Goal: Navigation & Orientation: Locate item on page

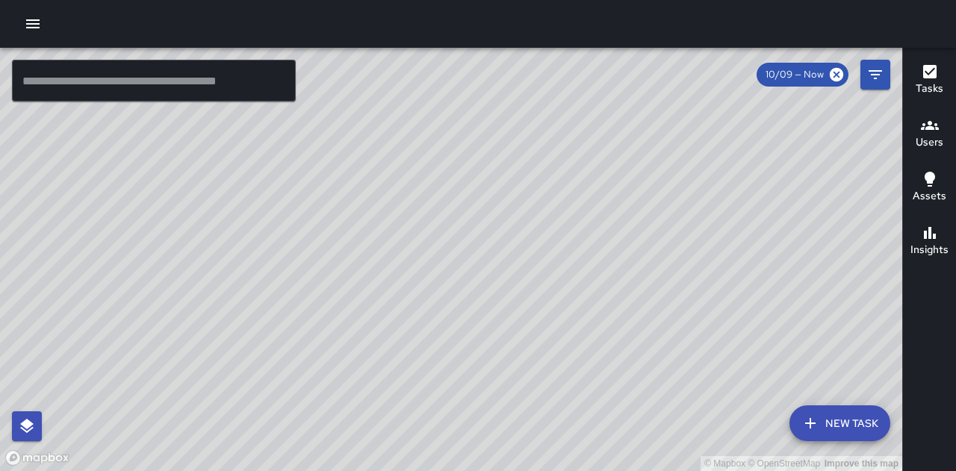
drag, startPoint x: 828, startPoint y: 163, endPoint x: 735, endPoint y: 240, distance: 121.4
click at [735, 240] on div "© Mapbox © OpenStreetMap Improve this map" at bounding box center [451, 259] width 902 height 423
drag, startPoint x: 830, startPoint y: 310, endPoint x: 774, endPoint y: 254, distance: 78.7
click at [774, 254] on div "© Mapbox © OpenStreetMap Improve this map" at bounding box center [451, 259] width 902 height 423
drag, startPoint x: 847, startPoint y: 296, endPoint x: 836, endPoint y: 320, distance: 26.1
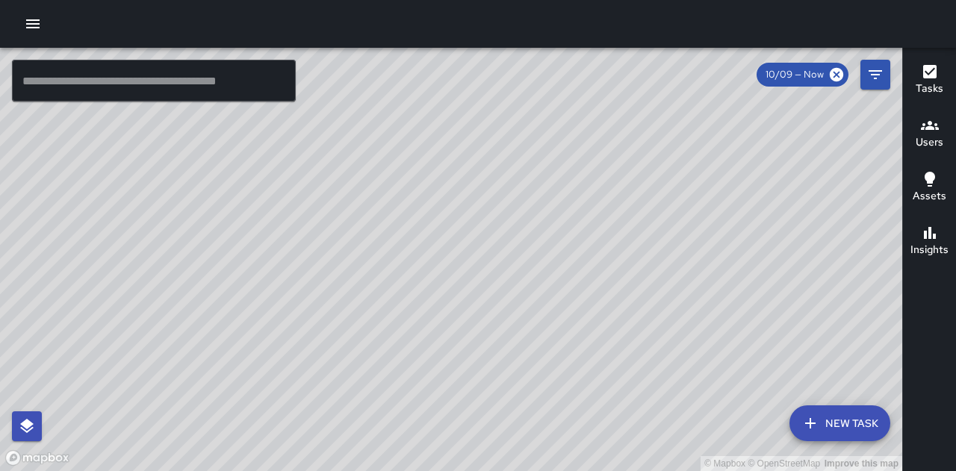
click at [836, 320] on div "© Mapbox © OpenStreetMap Improve this map" at bounding box center [451, 259] width 902 height 423
drag, startPoint x: 545, startPoint y: 205, endPoint x: 684, endPoint y: 247, distance: 145.1
click at [684, 247] on div "© Mapbox © OpenStreetMap Improve this map" at bounding box center [451, 259] width 902 height 423
drag, startPoint x: 388, startPoint y: 203, endPoint x: 435, endPoint y: 313, distance: 119.1
click at [435, 315] on div "© Mapbox © OpenStreetMap Improve this map" at bounding box center [451, 259] width 902 height 423
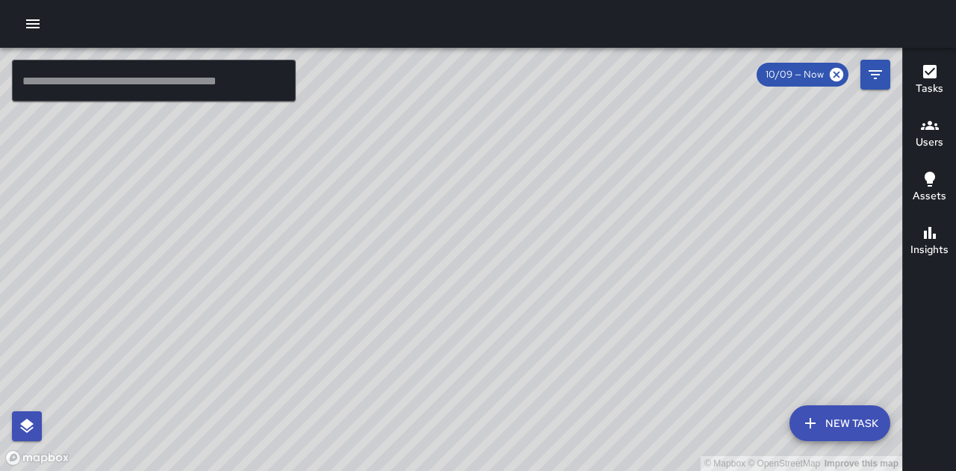
drag, startPoint x: 384, startPoint y: 335, endPoint x: 420, endPoint y: 378, distance: 56.2
click at [420, 378] on div "© Mapbox © OpenStreetMap Improve this map" at bounding box center [451, 259] width 902 height 423
drag, startPoint x: 576, startPoint y: 346, endPoint x: 423, endPoint y: 332, distance: 153.7
click at [423, 332] on div "© Mapbox © OpenStreetMap Improve this map" at bounding box center [451, 259] width 902 height 423
drag, startPoint x: 798, startPoint y: 340, endPoint x: 666, endPoint y: 229, distance: 171.7
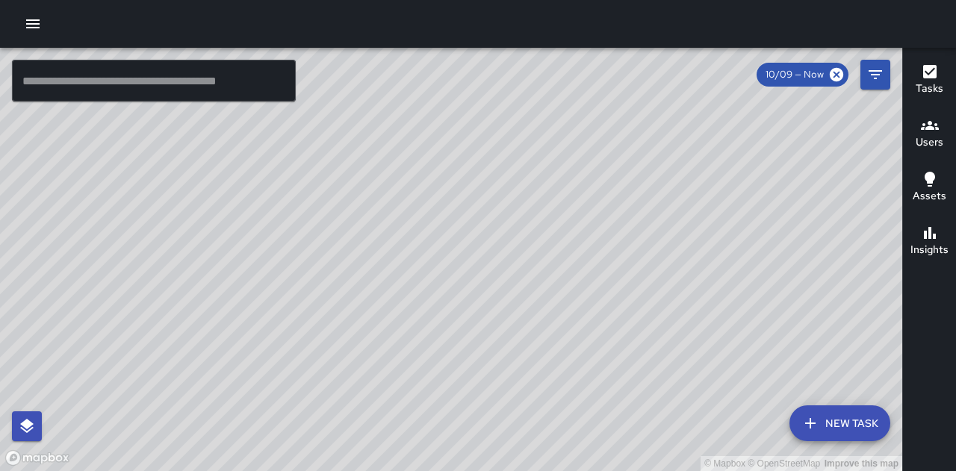
click at [666, 229] on div "© Mapbox © OpenStreetMap Improve this map" at bounding box center [451, 259] width 902 height 423
drag, startPoint x: 827, startPoint y: 231, endPoint x: 724, endPoint y: 288, distance: 117.0
click at [733, 284] on div "© Mapbox © OpenStreetMap Improve this map" at bounding box center [451, 259] width 902 height 423
drag, startPoint x: 812, startPoint y: 264, endPoint x: 633, endPoint y: 126, distance: 225.8
click at [642, 131] on div "© Mapbox © OpenStreetMap Improve this map" at bounding box center [451, 259] width 902 height 423
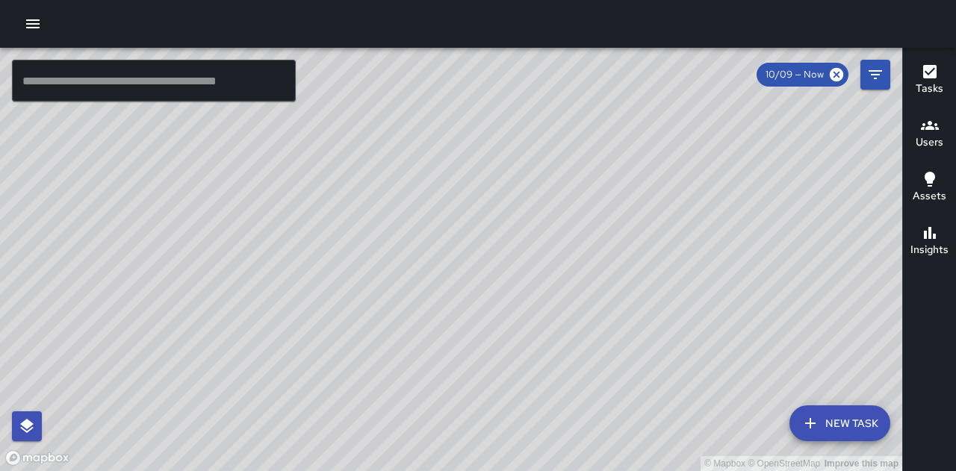
drag, startPoint x: 736, startPoint y: 155, endPoint x: 687, endPoint y: 274, distance: 129.3
click at [689, 273] on div "© Mapbox © OpenStreetMap Improve this map" at bounding box center [451, 259] width 902 height 423
drag, startPoint x: 465, startPoint y: 196, endPoint x: 603, endPoint y: 312, distance: 179.7
click at [603, 312] on div "© Mapbox © OpenStreetMap Improve this map" at bounding box center [451, 259] width 902 height 423
drag, startPoint x: 325, startPoint y: 228, endPoint x: 669, endPoint y: 383, distance: 377.7
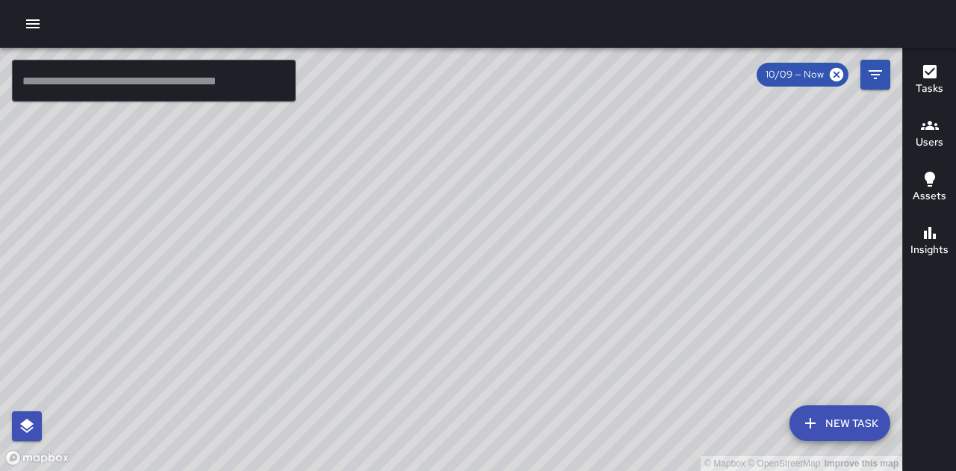
click at [675, 394] on div "© Mapbox © OpenStreetMap Improve this map" at bounding box center [451, 259] width 902 height 423
drag, startPoint x: 436, startPoint y: 285, endPoint x: 338, endPoint y: 137, distance: 177.7
click at [340, 137] on div "© Mapbox © OpenStreetMap Improve this map" at bounding box center [451, 259] width 902 height 423
drag, startPoint x: 358, startPoint y: 256, endPoint x: 478, endPoint y: 248, distance: 119.8
click at [478, 248] on div "© Mapbox © OpenStreetMap Improve this map" at bounding box center [451, 259] width 902 height 423
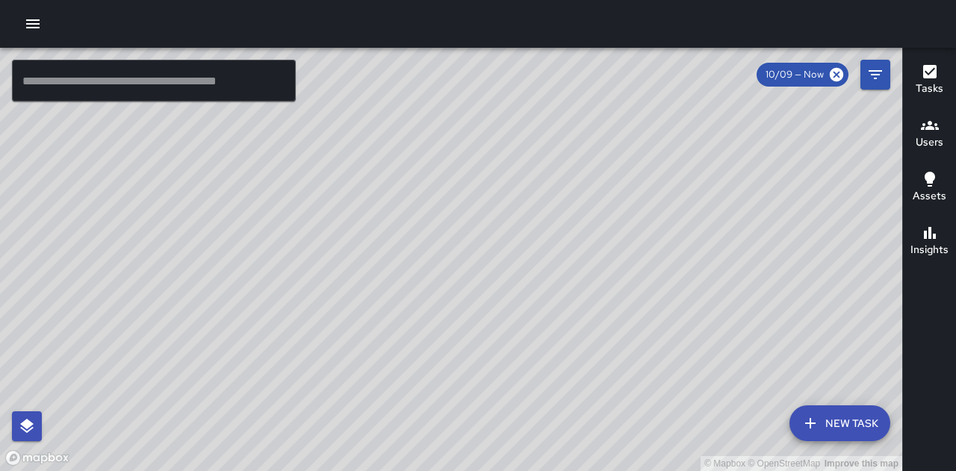
drag, startPoint x: 376, startPoint y: 282, endPoint x: 388, endPoint y: 338, distance: 58.0
click at [388, 338] on div "© Mapbox © OpenStreetMap Improve this map" at bounding box center [451, 259] width 902 height 423
drag, startPoint x: 693, startPoint y: 279, endPoint x: 665, endPoint y: 181, distance: 101.9
click at [666, 184] on div "© Mapbox © OpenStreetMap Improve this map" at bounding box center [451, 259] width 902 height 423
drag, startPoint x: 768, startPoint y: 225, endPoint x: 518, endPoint y: 218, distance: 250.3
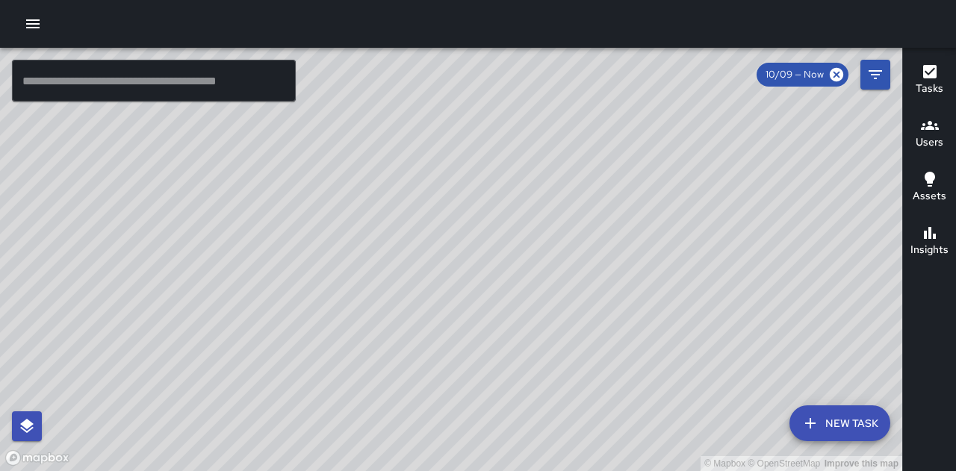
click at [518, 218] on div "© Mapbox © OpenStreetMap Improve this map" at bounding box center [451, 259] width 902 height 423
drag, startPoint x: 340, startPoint y: 268, endPoint x: 391, endPoint y: 321, distance: 73.9
click at [391, 321] on div "© Mapbox © OpenStreetMap Improve this map" at bounding box center [451, 259] width 902 height 423
drag, startPoint x: 384, startPoint y: 329, endPoint x: 385, endPoint y: 356, distance: 26.9
click at [385, 356] on div "© Mapbox © OpenStreetMap Improve this map" at bounding box center [451, 259] width 902 height 423
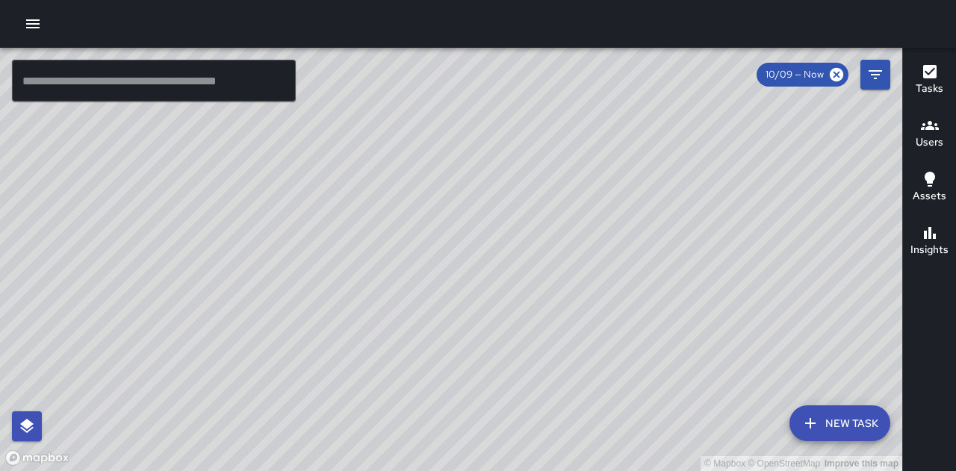
drag, startPoint x: 407, startPoint y: 356, endPoint x: 448, endPoint y: 401, distance: 60.8
click at [448, 401] on div "© Mapbox © OpenStreetMap Improve this map" at bounding box center [451, 259] width 902 height 423
drag, startPoint x: 448, startPoint y: 401, endPoint x: 450, endPoint y: 419, distance: 18.0
click at [450, 419] on div "© Mapbox © OpenStreetMap Improve this map" at bounding box center [451, 259] width 902 height 423
